Goal: Navigation & Orientation: Find specific page/section

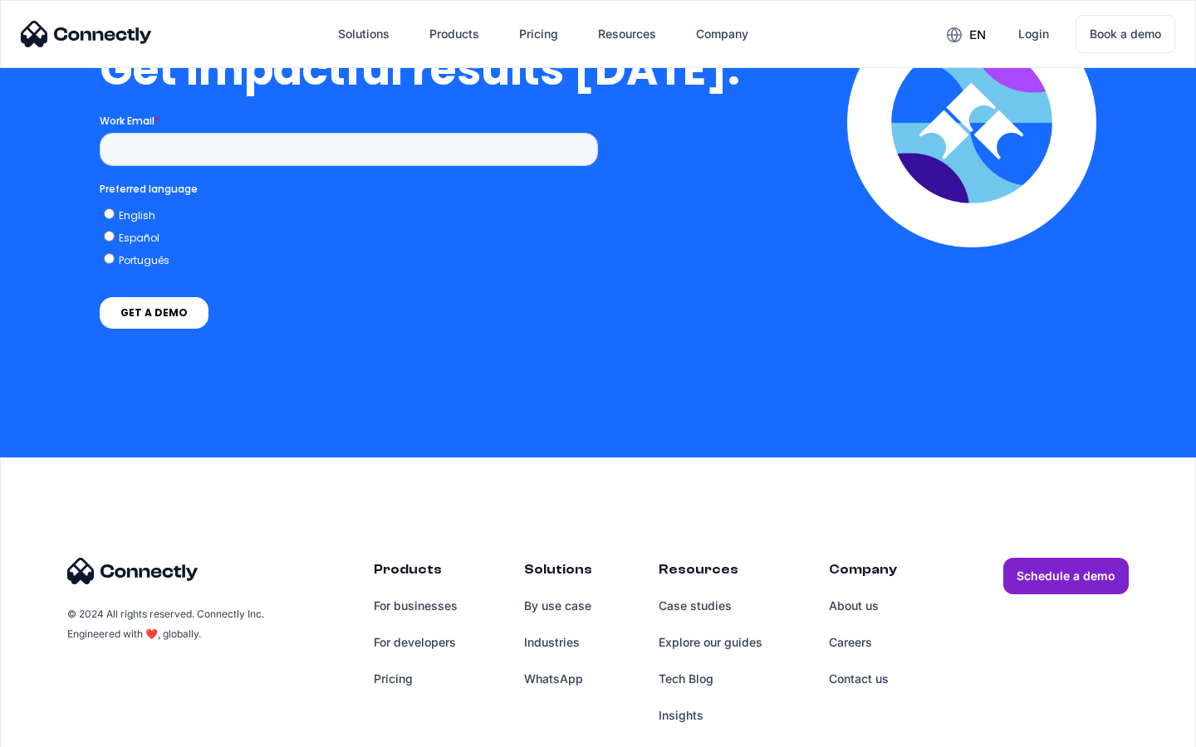
scroll to position [3663, 0]
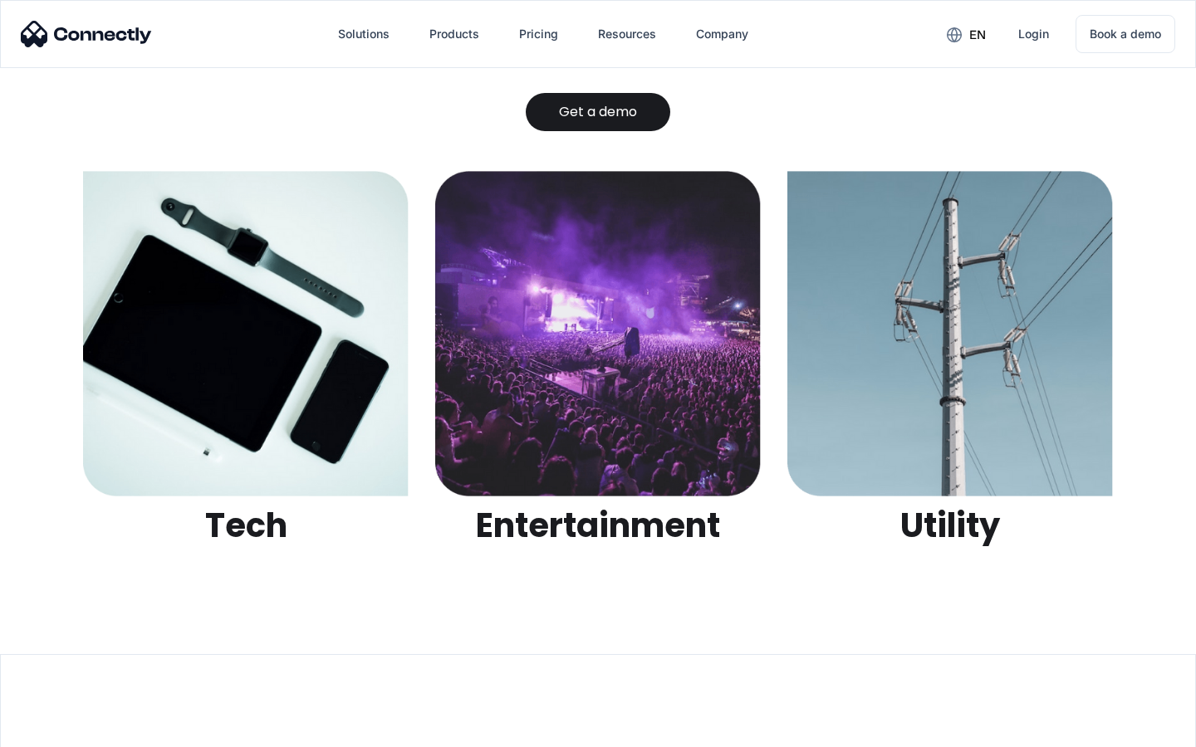
scroll to position [5238, 0]
